Goal: Task Accomplishment & Management: Use online tool/utility

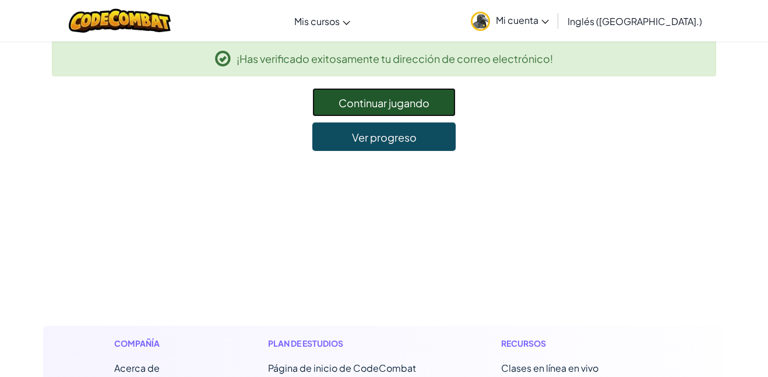
click at [358, 103] on font "Continuar jugando" at bounding box center [384, 102] width 91 height 13
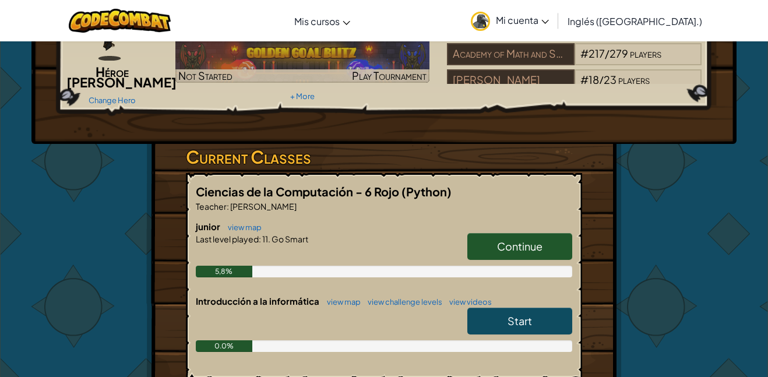
scroll to position [210, 0]
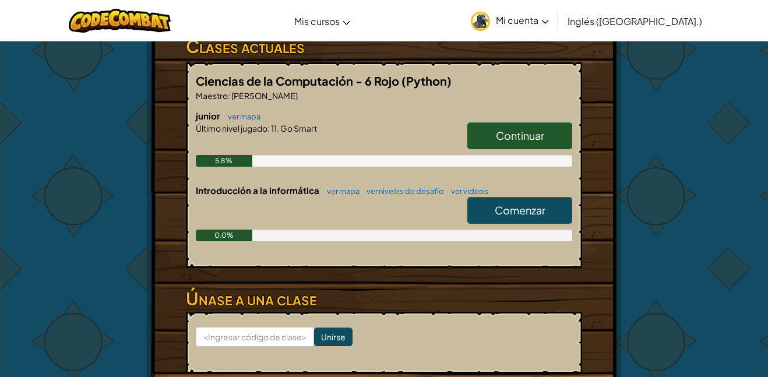
click at [531, 131] on font "Continuar" at bounding box center [520, 135] width 48 height 13
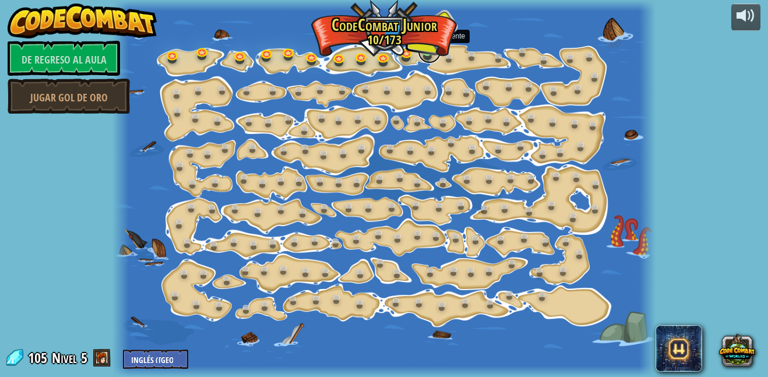
click at [428, 50] on link at bounding box center [429, 51] width 23 height 23
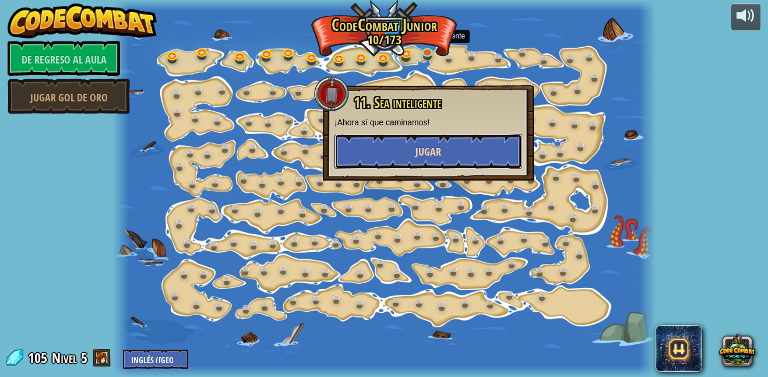
click at [455, 150] on button "Jugar" at bounding box center [428, 151] width 188 height 35
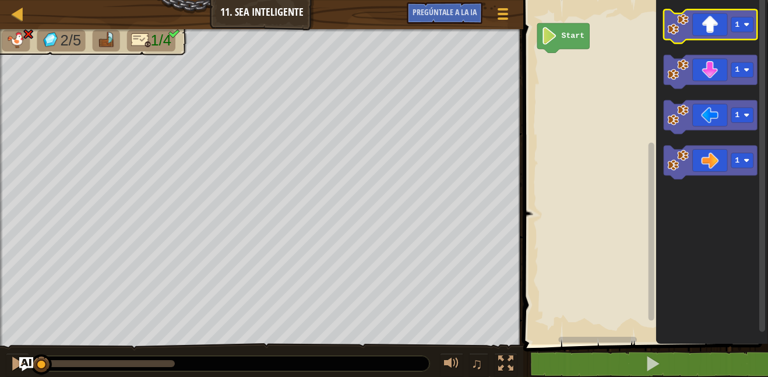
click at [697, 26] on icon "Espacio de trabajo de Blockly" at bounding box center [711, 27] width 94 height 34
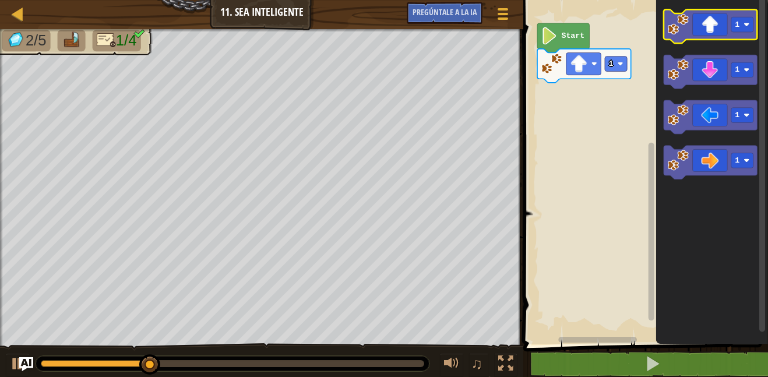
click at [718, 33] on icon "Espacio de trabajo de Blockly" at bounding box center [711, 27] width 94 height 34
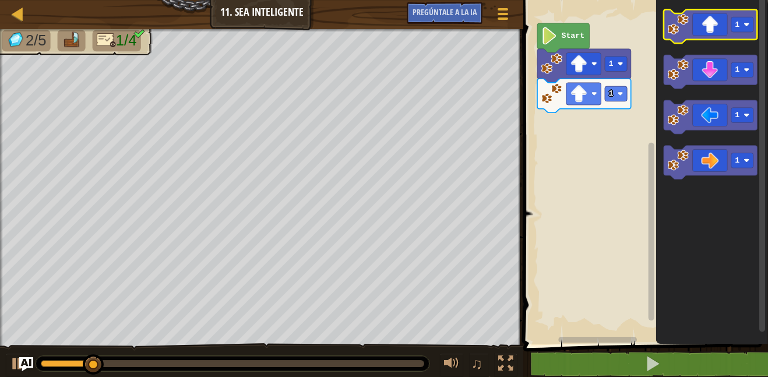
click at [714, 26] on icon "Espacio de trabajo de Blockly" at bounding box center [711, 27] width 94 height 34
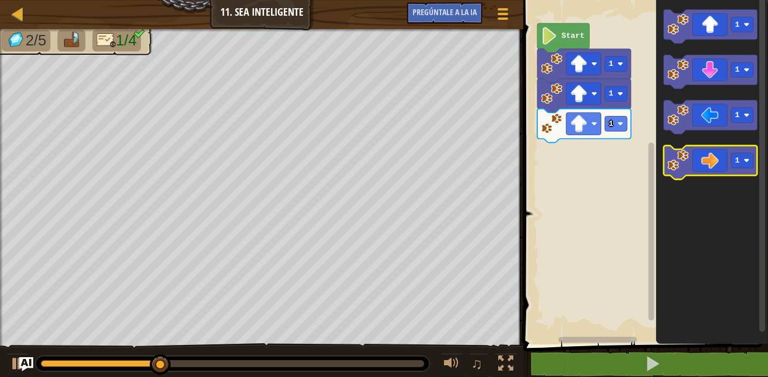
click at [702, 163] on icon "Espacio de trabajo de Blockly" at bounding box center [711, 163] width 94 height 34
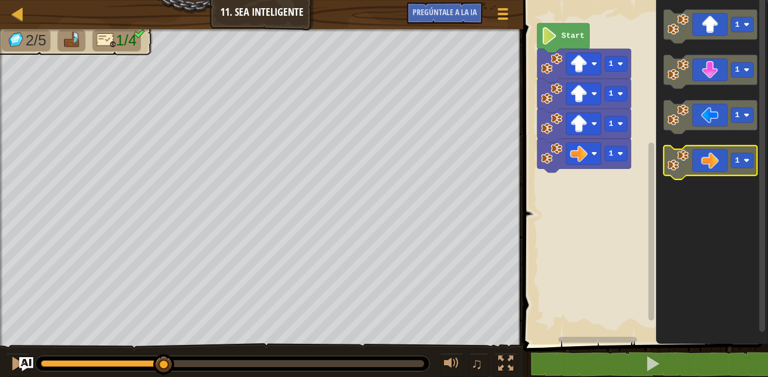
click at [702, 163] on icon "Espacio de trabajo de Blockly" at bounding box center [711, 163] width 94 height 34
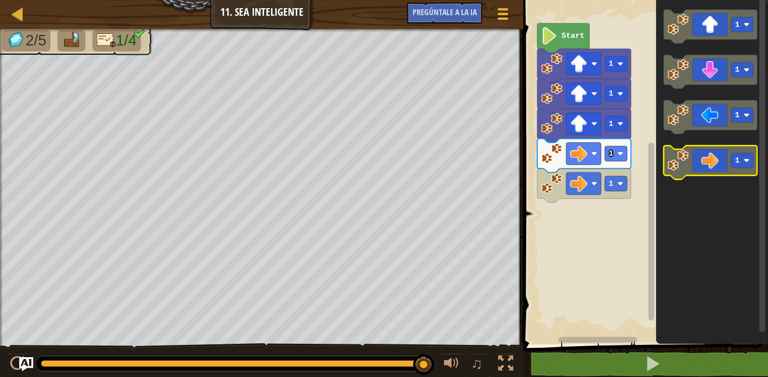
click at [684, 161] on image "Espacio de trabajo de Blockly" at bounding box center [678, 160] width 21 height 21
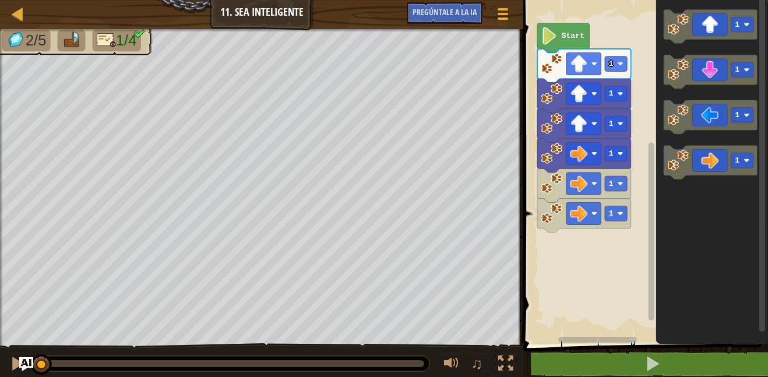
drag, startPoint x: 92, startPoint y: 363, endPoint x: 0, endPoint y: 359, distance: 92.2
click at [0, 359] on div "♫" at bounding box center [261, 360] width 523 height 35
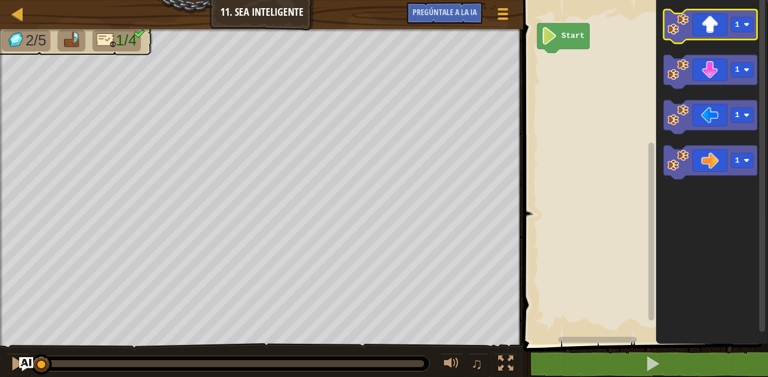
click at [705, 27] on icon "Espacio de trabajo de Blockly" at bounding box center [711, 27] width 94 height 34
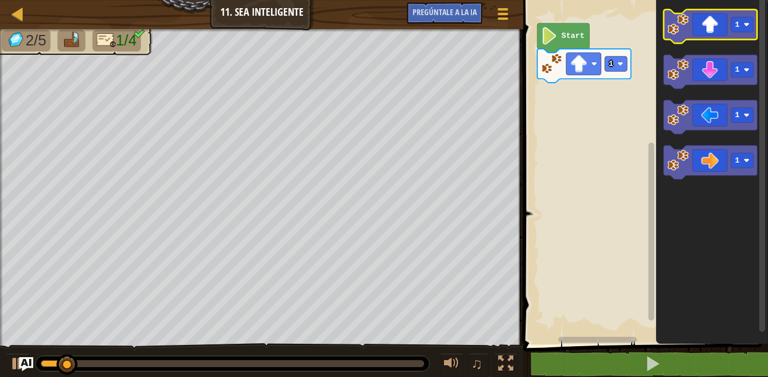
click at [705, 27] on icon "Espacio de trabajo de Blockly" at bounding box center [711, 27] width 94 height 34
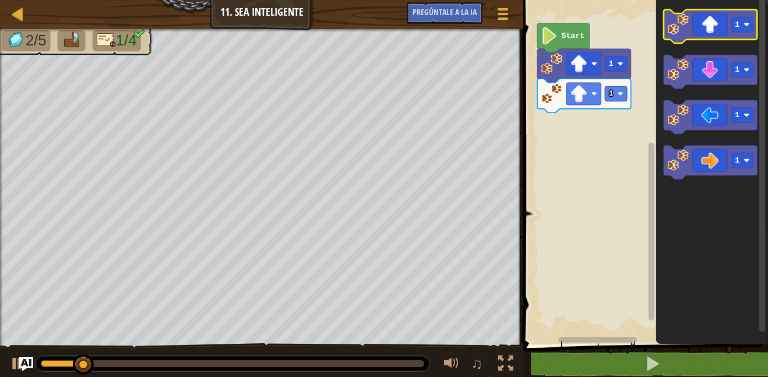
click at [712, 29] on icon "Espacio de trabajo de Blockly" at bounding box center [711, 27] width 94 height 34
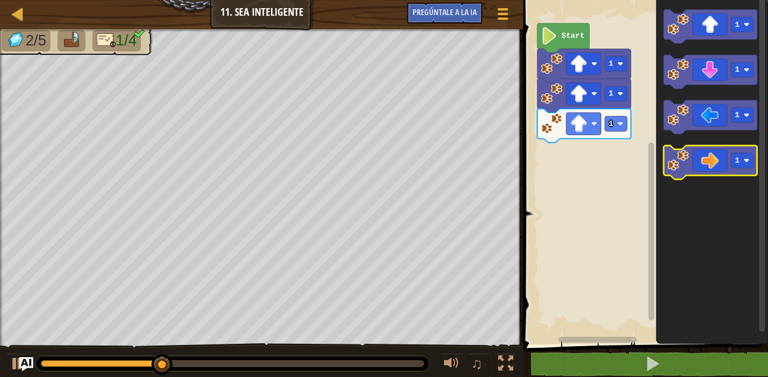
click at [703, 154] on icon "Espacio de trabajo de Blockly" at bounding box center [711, 163] width 94 height 34
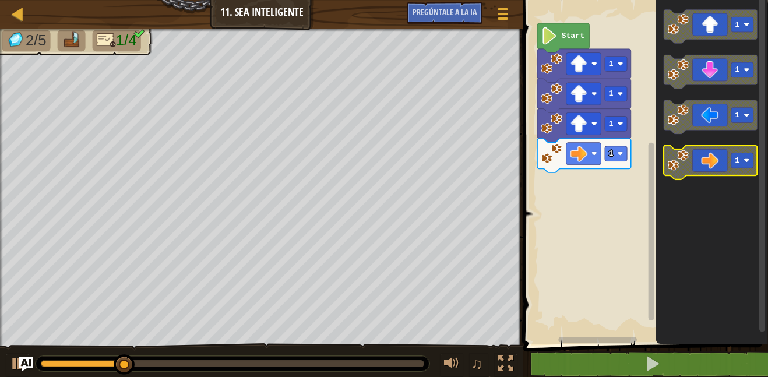
click at [707, 163] on icon "Espacio de trabajo de Blockly" at bounding box center [711, 163] width 94 height 34
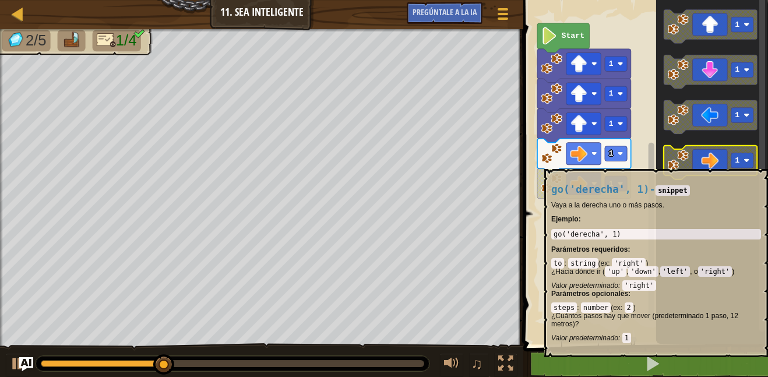
click at [707, 163] on icon "Espacio de trabajo de Blockly" at bounding box center [711, 163] width 94 height 34
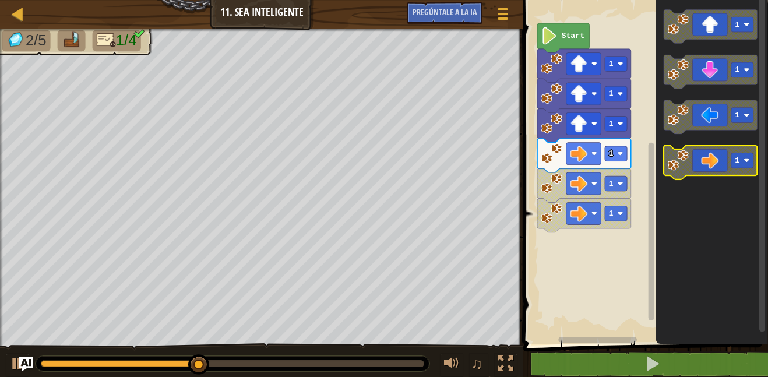
click at [706, 160] on icon "Espacio de trabajo de Blockly" at bounding box center [711, 163] width 94 height 34
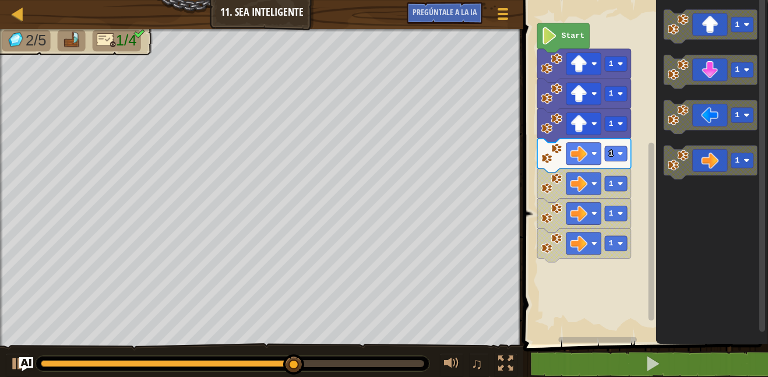
drag, startPoint x: 250, startPoint y: 371, endPoint x: 150, endPoint y: 356, distance: 101.3
click at [150, 356] on div at bounding box center [233, 363] width 394 height 15
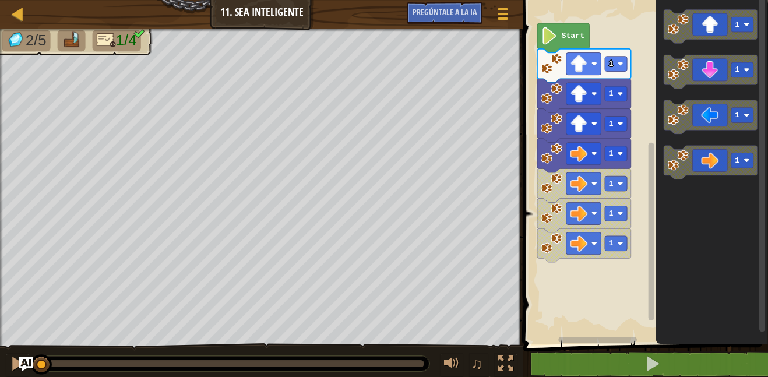
drag, startPoint x: 157, startPoint y: 360, endPoint x: 0, endPoint y: 353, distance: 156.9
click at [0, 353] on div "♫" at bounding box center [261, 360] width 523 height 35
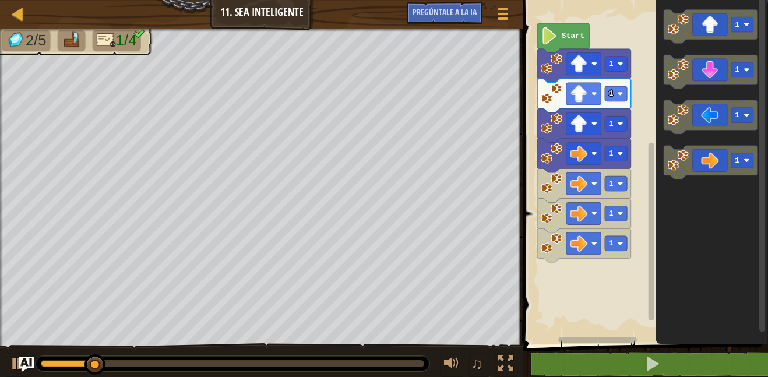
click at [23, 364] on img "Pregúntale a la IA" at bounding box center [26, 364] width 15 height 15
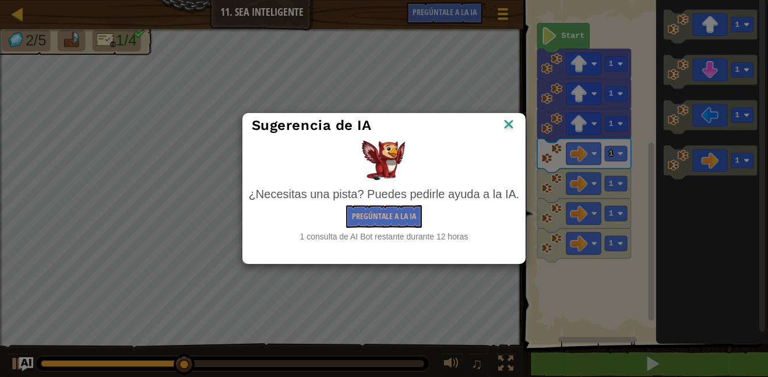
click at [511, 122] on img at bounding box center [508, 125] width 15 height 17
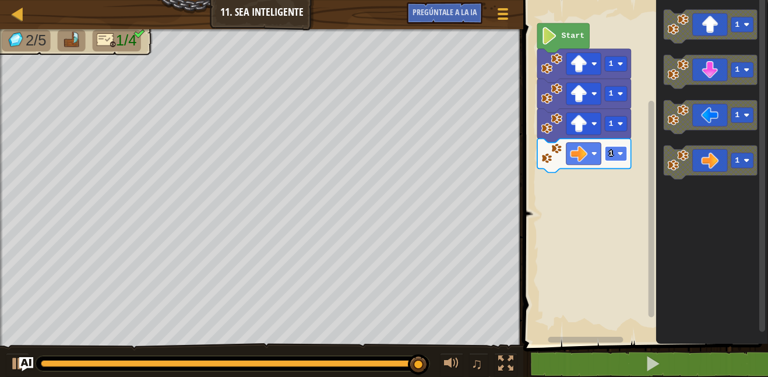
click at [624, 152] on rect "Espacio de trabajo de Blockly" at bounding box center [616, 153] width 22 height 15
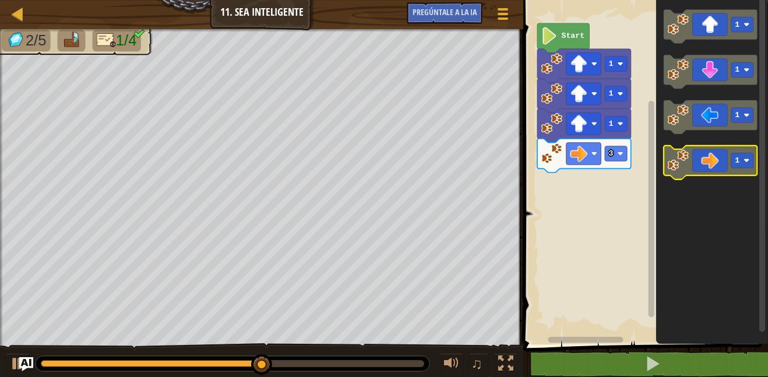
click at [703, 160] on icon "Espacio de trabajo de Blockly" at bounding box center [711, 163] width 94 height 34
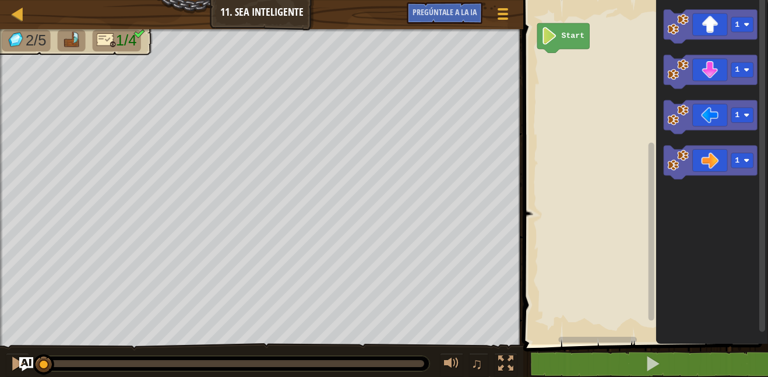
drag, startPoint x: 209, startPoint y: 361, endPoint x: 44, endPoint y: 376, distance: 165.0
click at [44, 376] on div "♫" at bounding box center [261, 360] width 523 height 35
click at [728, 24] on icon "Espacio de trabajo de Blockly" at bounding box center [711, 27] width 94 height 34
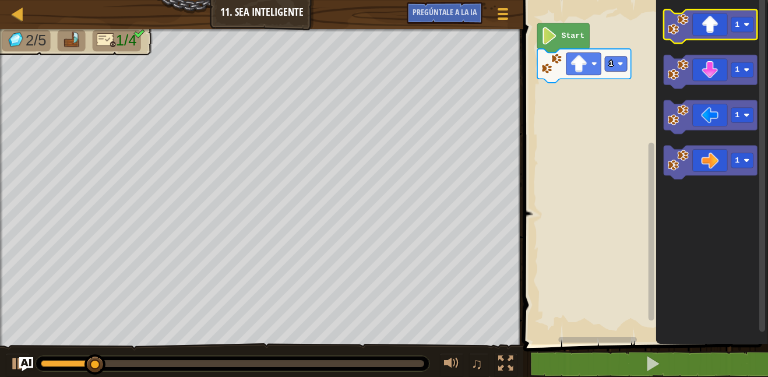
click at [699, 38] on icon "Espacio de trabajo de Blockly" at bounding box center [711, 27] width 94 height 34
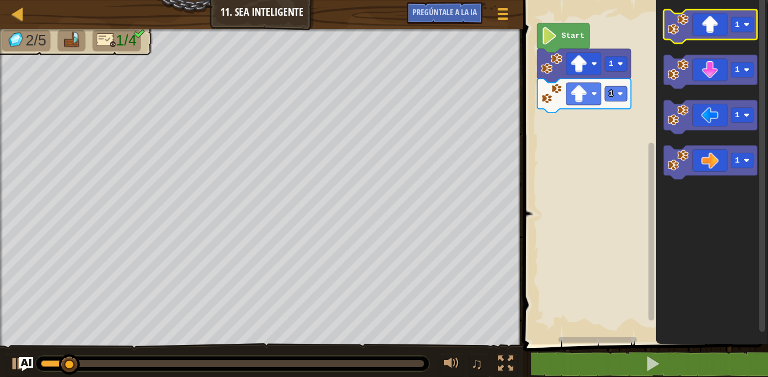
click at [699, 34] on icon "Espacio de trabajo de Blockly" at bounding box center [711, 27] width 94 height 34
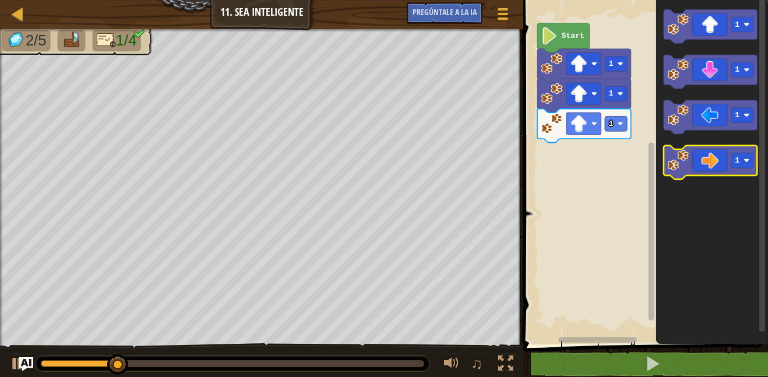
click at [702, 171] on icon "Espacio de trabajo de Blockly" at bounding box center [711, 163] width 94 height 34
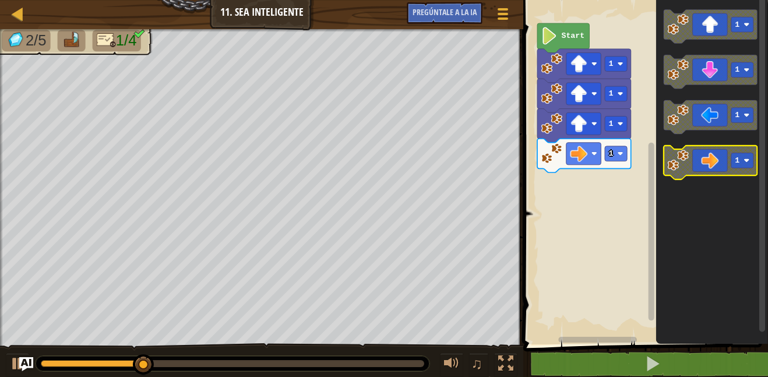
click at [702, 171] on icon "Espacio de trabajo de Blockly" at bounding box center [711, 163] width 94 height 34
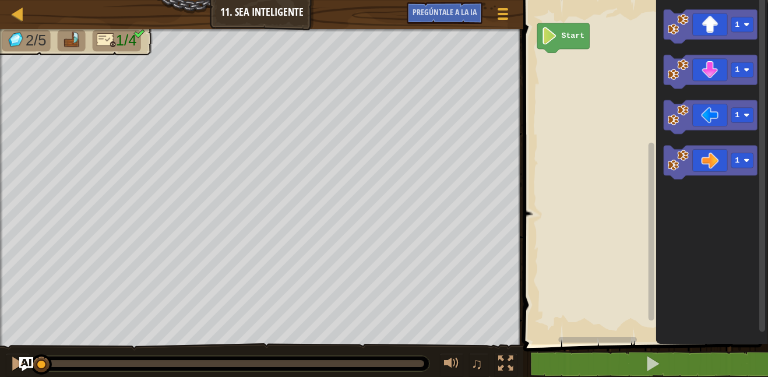
drag, startPoint x: 220, startPoint y: 361, endPoint x: 0, endPoint y: 361, distance: 220.3
click at [0, 361] on div "♫" at bounding box center [261, 360] width 523 height 35
click at [10, 369] on div at bounding box center [17, 363] width 15 height 15
drag, startPoint x: 77, startPoint y: 361, endPoint x: 0, endPoint y: 376, distance: 78.5
click at [0, 376] on div "♫" at bounding box center [261, 360] width 523 height 35
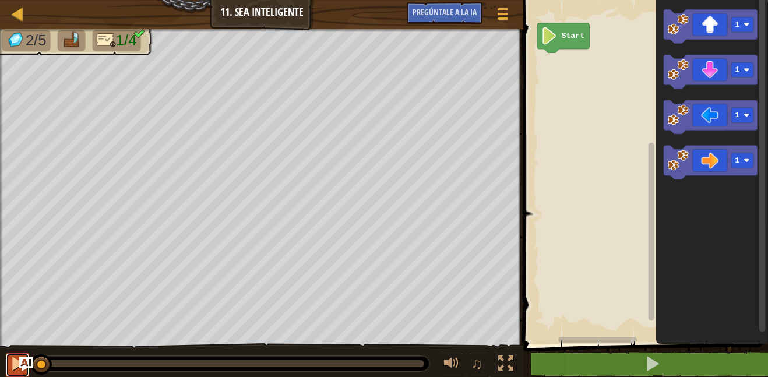
click at [9, 363] on button at bounding box center [17, 365] width 23 height 24
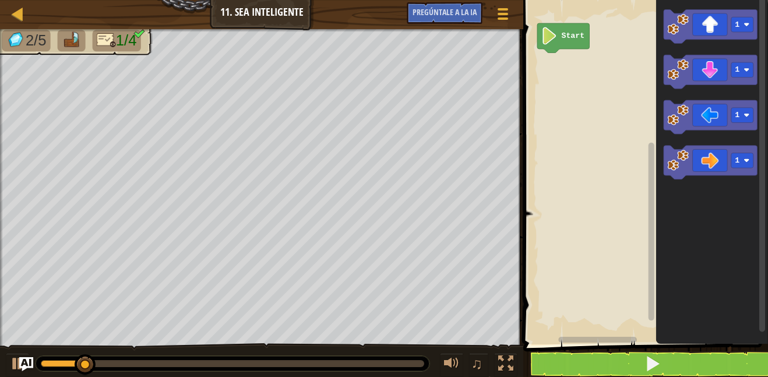
click at [37, 365] on div at bounding box center [233, 363] width 394 height 15
drag, startPoint x: 68, startPoint y: 365, endPoint x: 12, endPoint y: 361, distance: 55.5
click at [12, 361] on div "♫" at bounding box center [261, 360] width 523 height 35
click at [13, 362] on div at bounding box center [17, 363] width 15 height 15
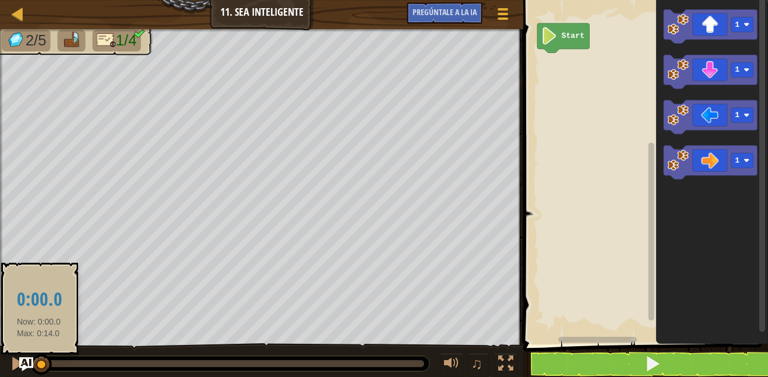
drag, startPoint x: 58, startPoint y: 368, endPoint x: 38, endPoint y: 367, distance: 20.4
click at [38, 367] on div at bounding box center [41, 364] width 21 height 21
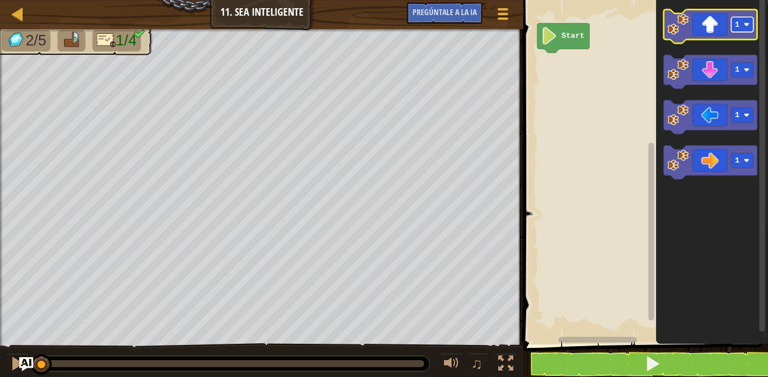
click at [744, 25] on image "Espacio de trabajo de Blockly" at bounding box center [747, 25] width 6 height 6
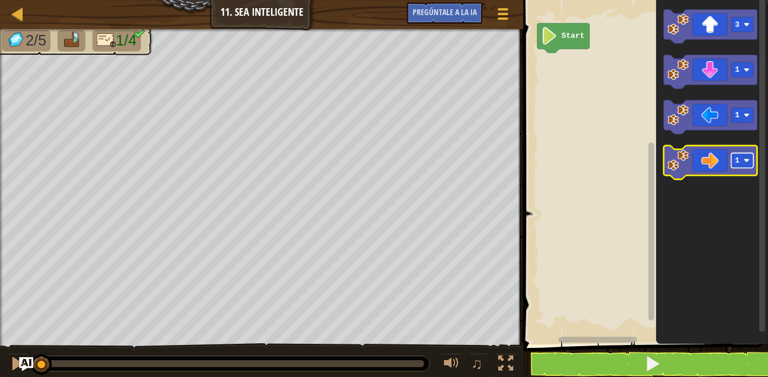
click at [744, 160] on image "Espacio de trabajo de Blockly" at bounding box center [747, 161] width 6 height 6
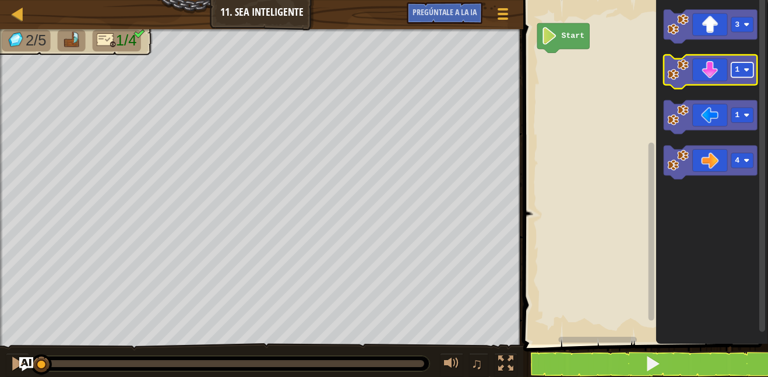
click at [740, 69] on rect "Espacio de trabajo de Blockly" at bounding box center [742, 69] width 22 height 15
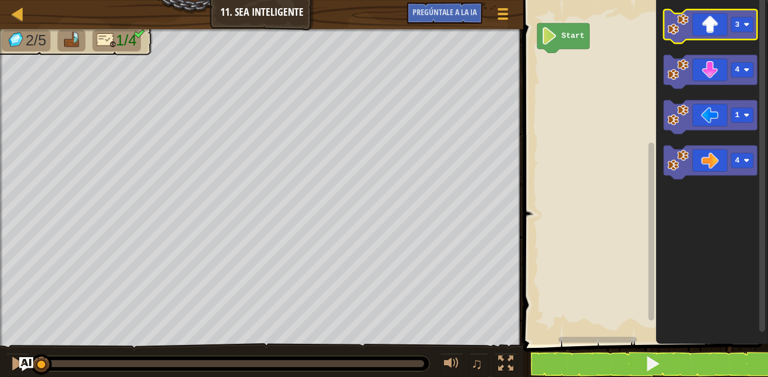
click at [681, 37] on icon "Espacio de trabajo de Blockly" at bounding box center [711, 27] width 94 height 34
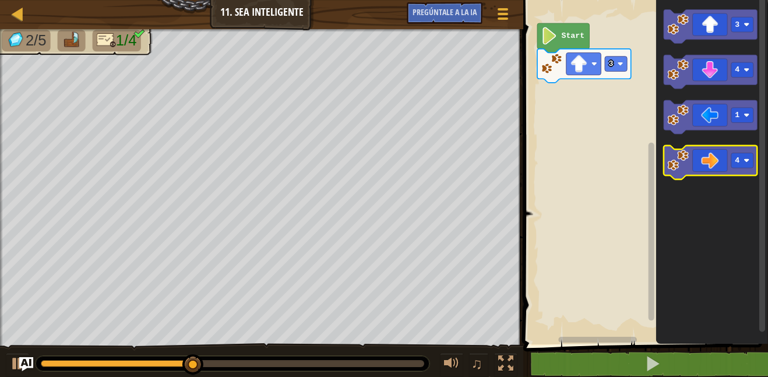
click at [705, 155] on icon "Espacio de trabajo de Blockly" at bounding box center [711, 163] width 94 height 34
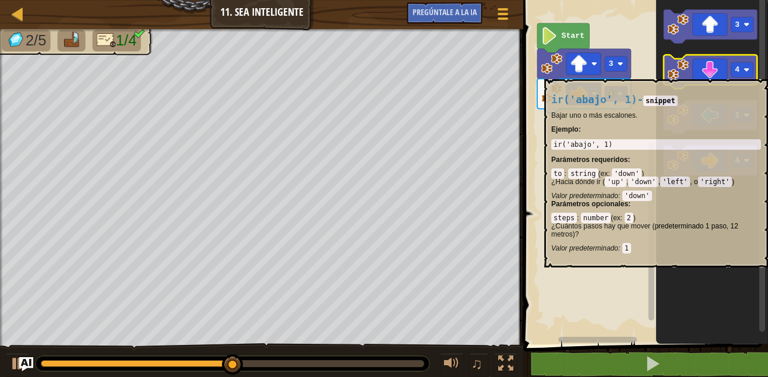
click at [708, 72] on icon "Espacio de trabajo de Blockly" at bounding box center [711, 72] width 94 height 34
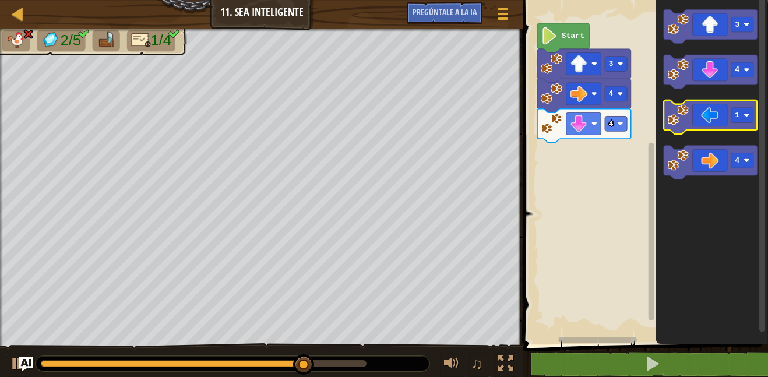
click at [702, 122] on icon "Espacio de trabajo de Blockly" at bounding box center [711, 117] width 94 height 34
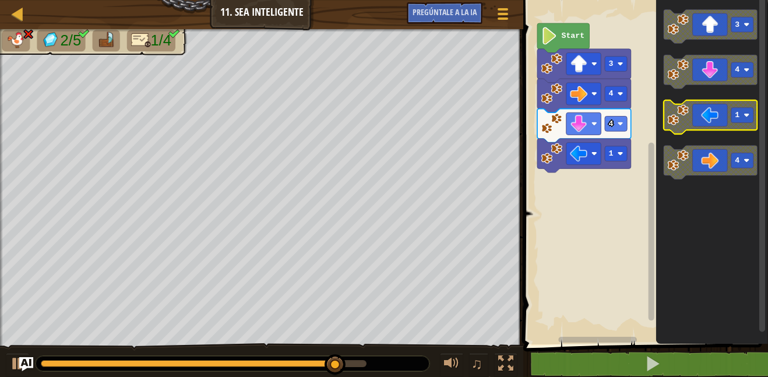
click at [699, 122] on icon "Espacio de trabajo de Blockly" at bounding box center [711, 117] width 94 height 34
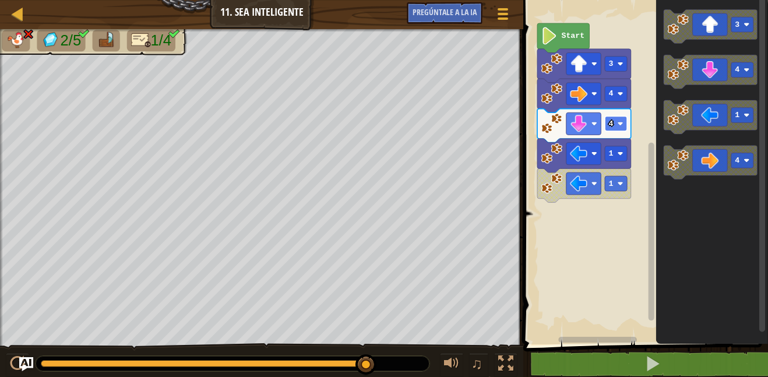
click at [618, 124] on image "Espacio de trabajo de Blockly" at bounding box center [621, 124] width 6 height 6
